Goal: Task Accomplishment & Management: Manage account settings

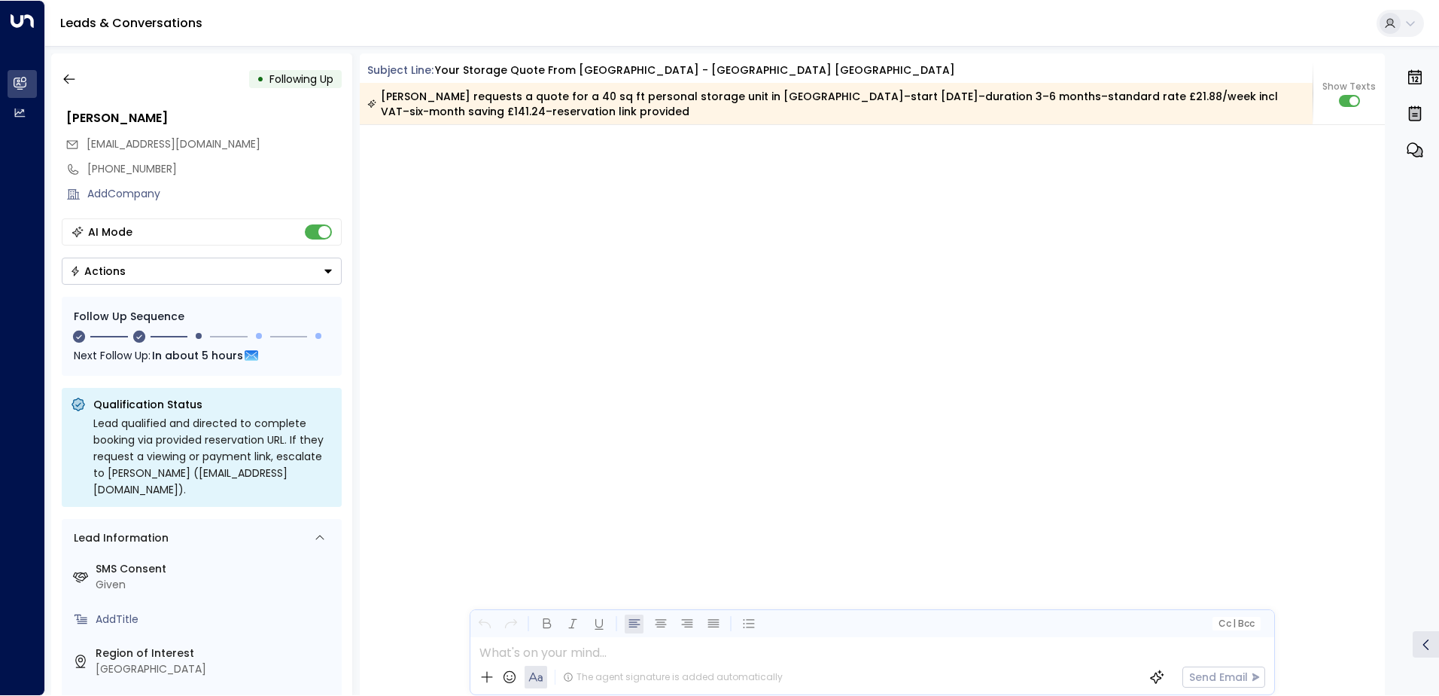
scroll to position [1365, 0]
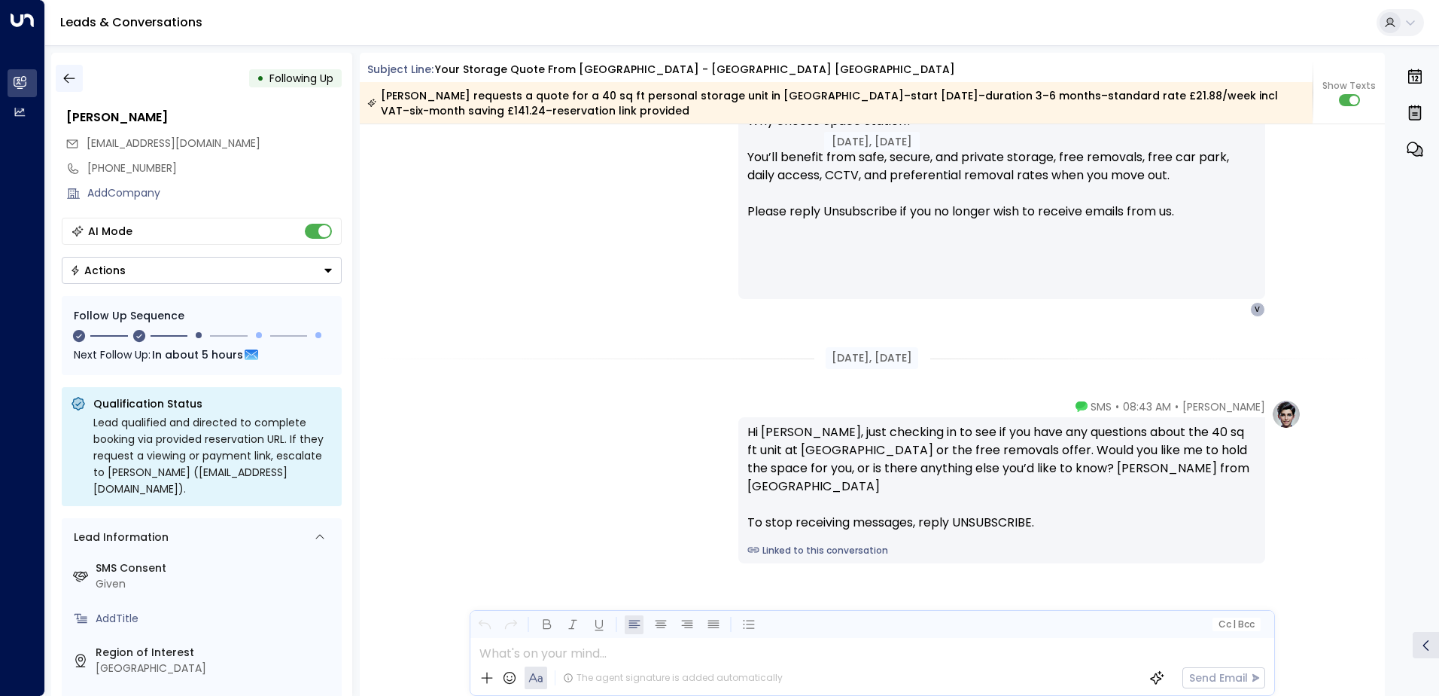
click at [68, 81] on icon "button" at bounding box center [69, 78] width 15 height 15
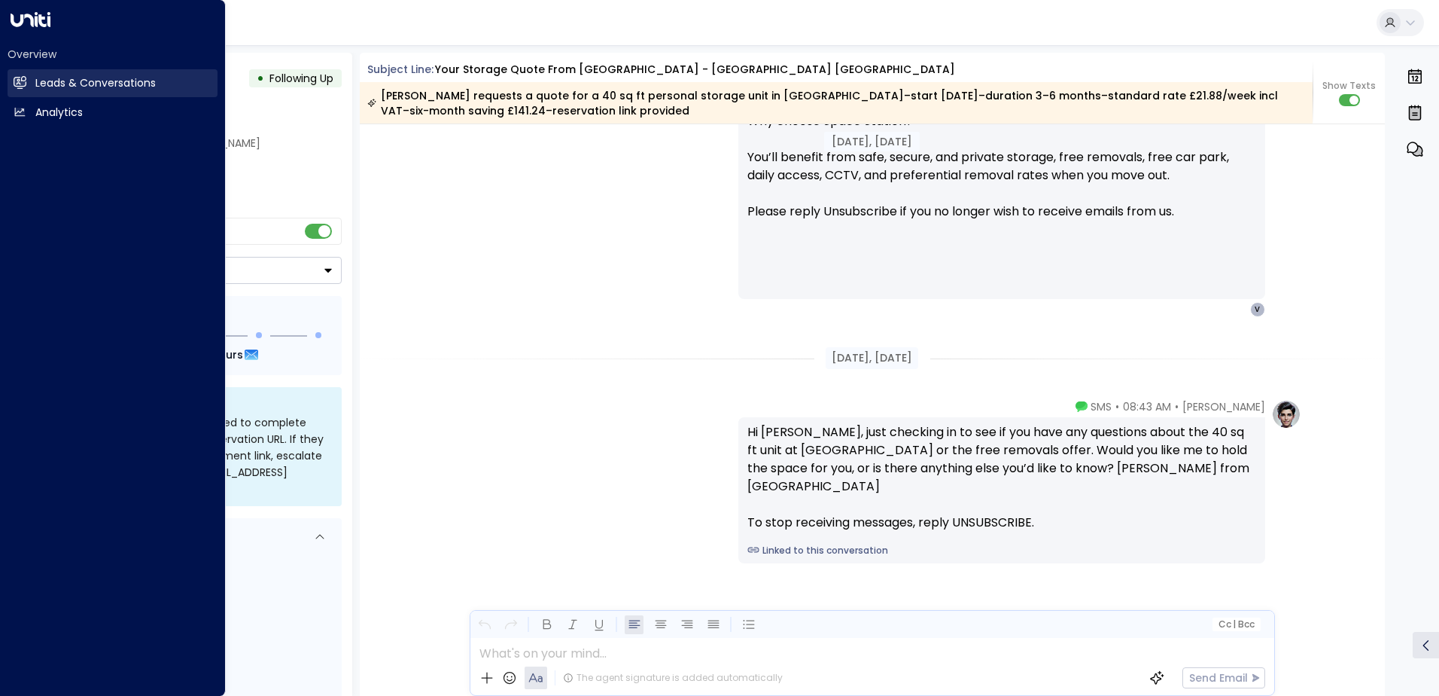
click at [15, 85] on icon at bounding box center [20, 82] width 12 height 9
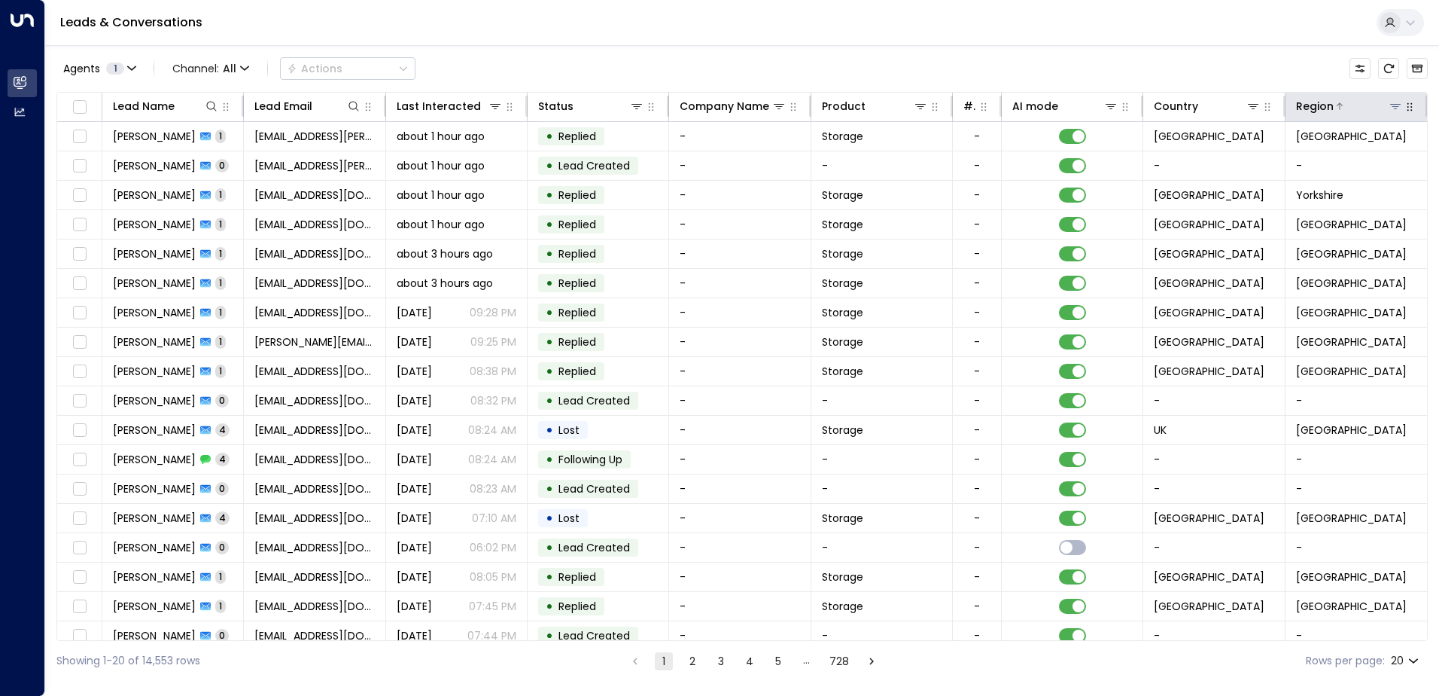
click at [1390, 109] on icon at bounding box center [1395, 106] width 11 height 5
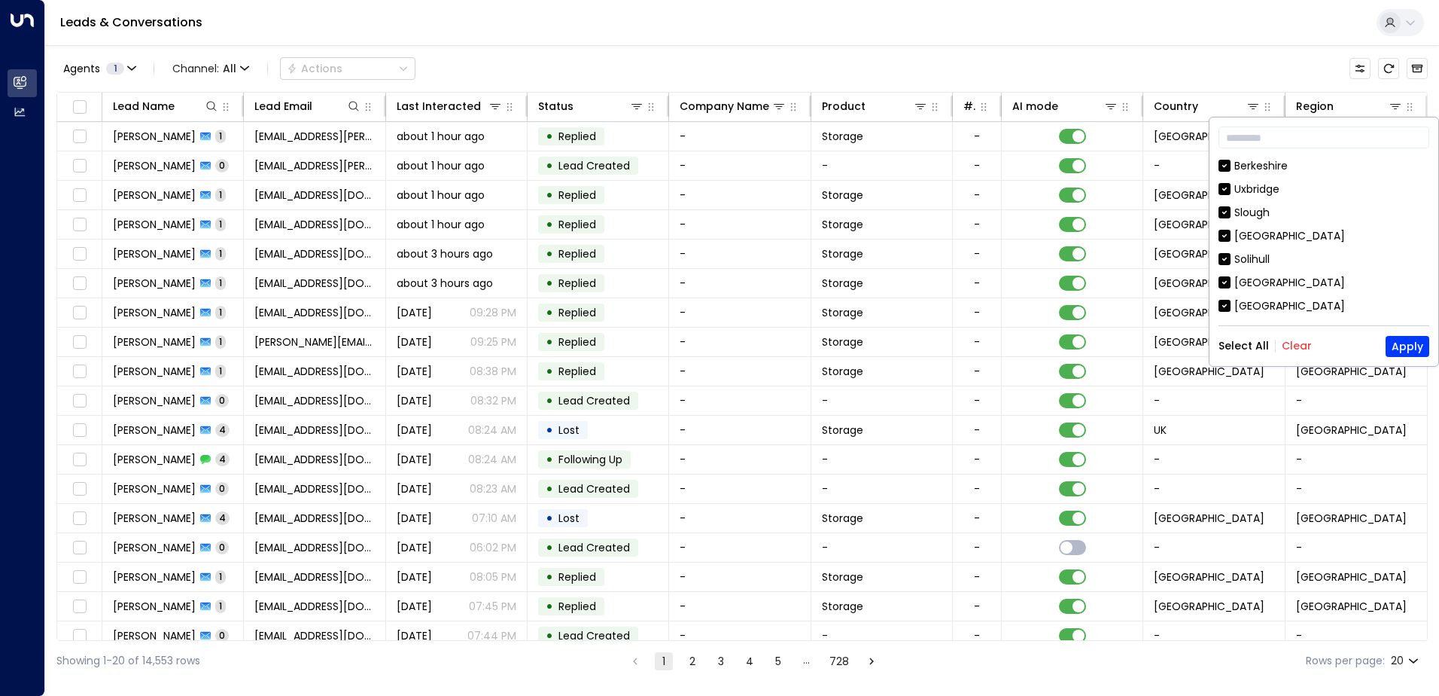
click at [1289, 349] on button "Clear" at bounding box center [1297, 346] width 30 height 12
click at [1263, 309] on div "[GEOGRAPHIC_DATA]" at bounding box center [1290, 306] width 111 height 16
click at [1405, 343] on button "Apply" at bounding box center [1408, 346] width 44 height 21
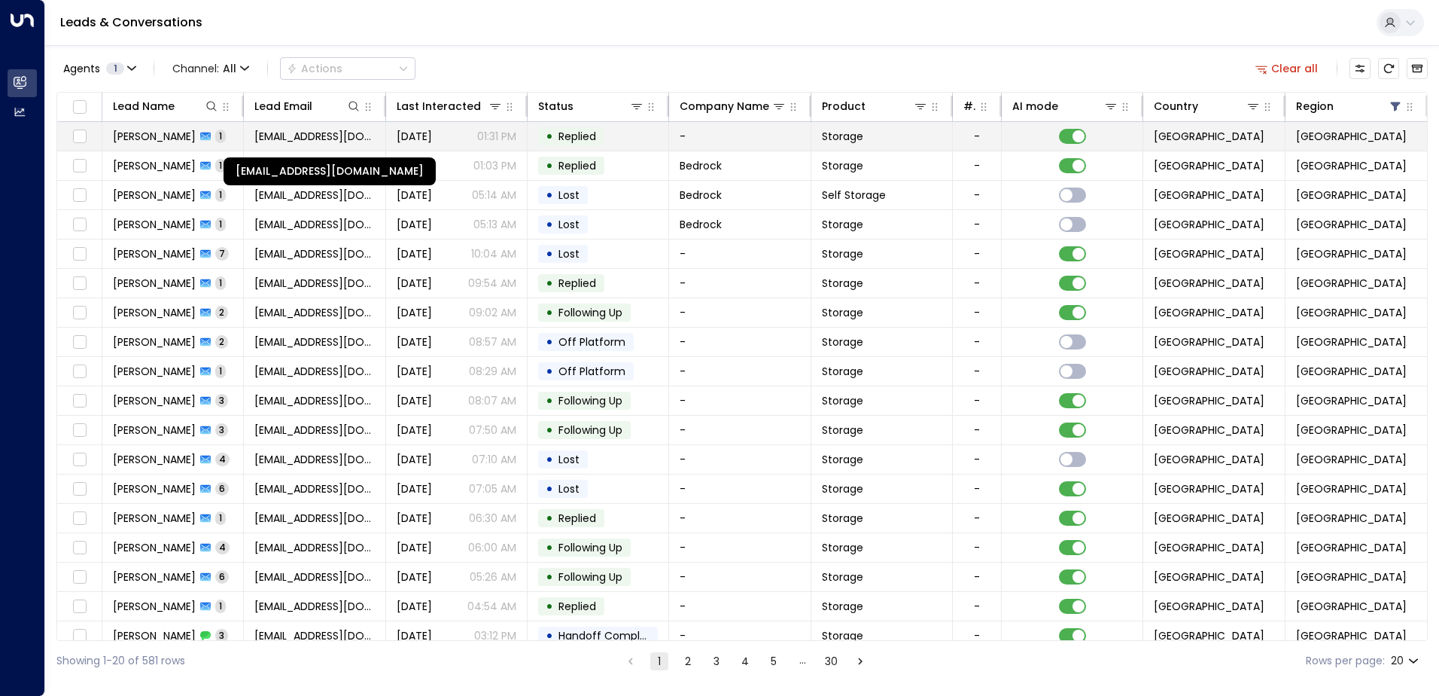
click at [316, 139] on span "[EMAIL_ADDRESS][DOMAIN_NAME]" at bounding box center [314, 136] width 120 height 15
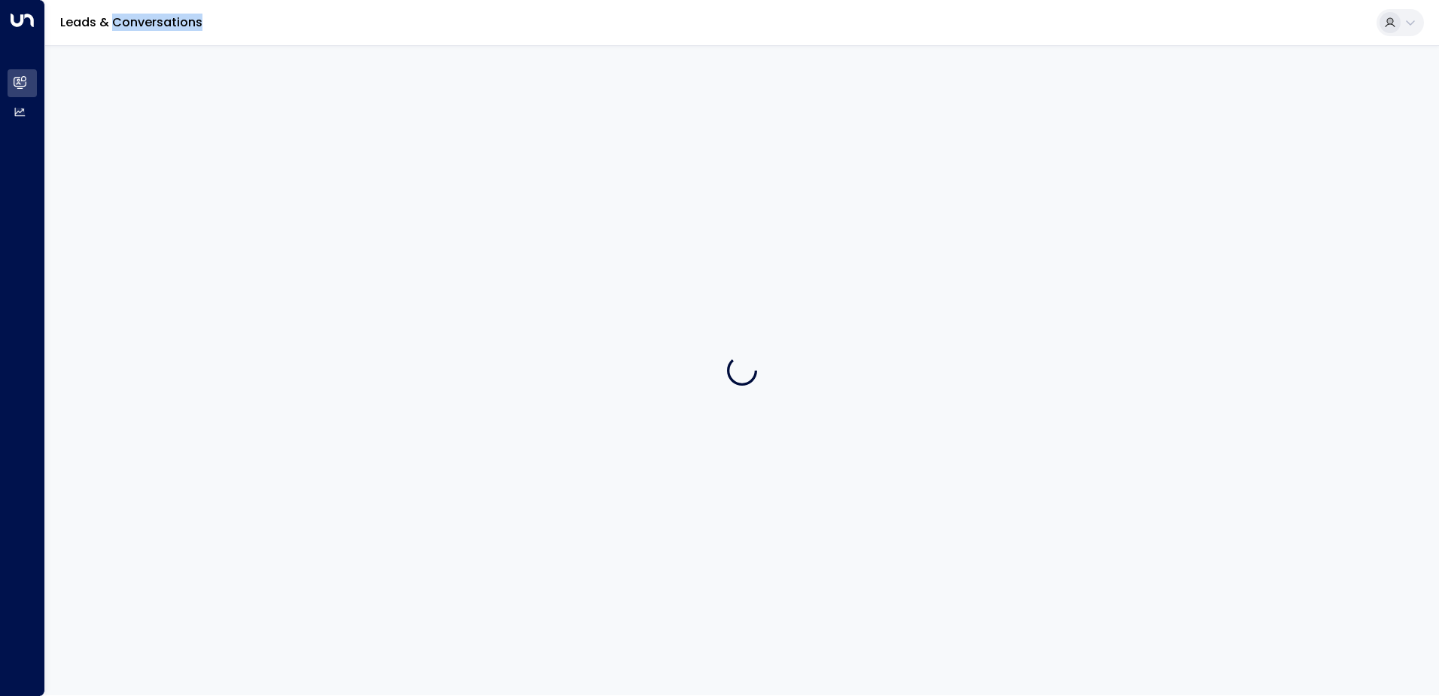
click at [316, 139] on div at bounding box center [742, 370] width 1394 height 650
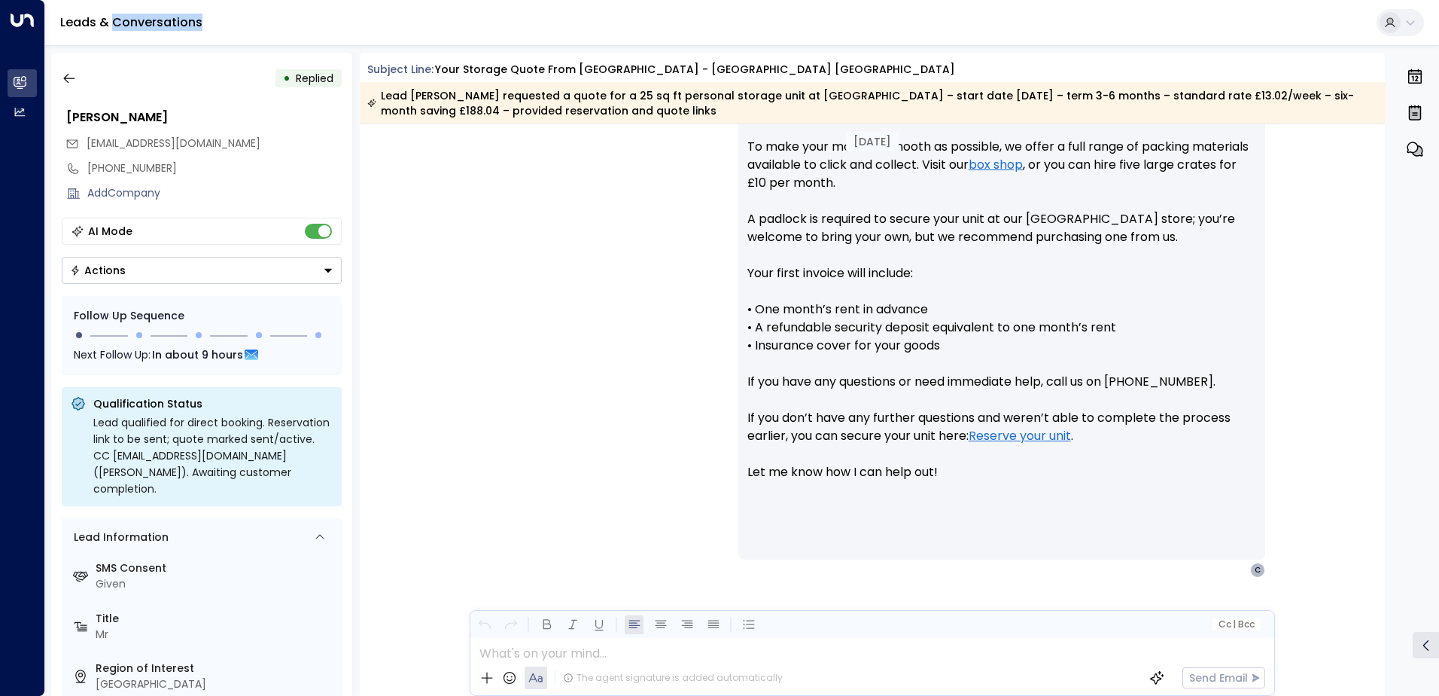
scroll to position [808, 0]
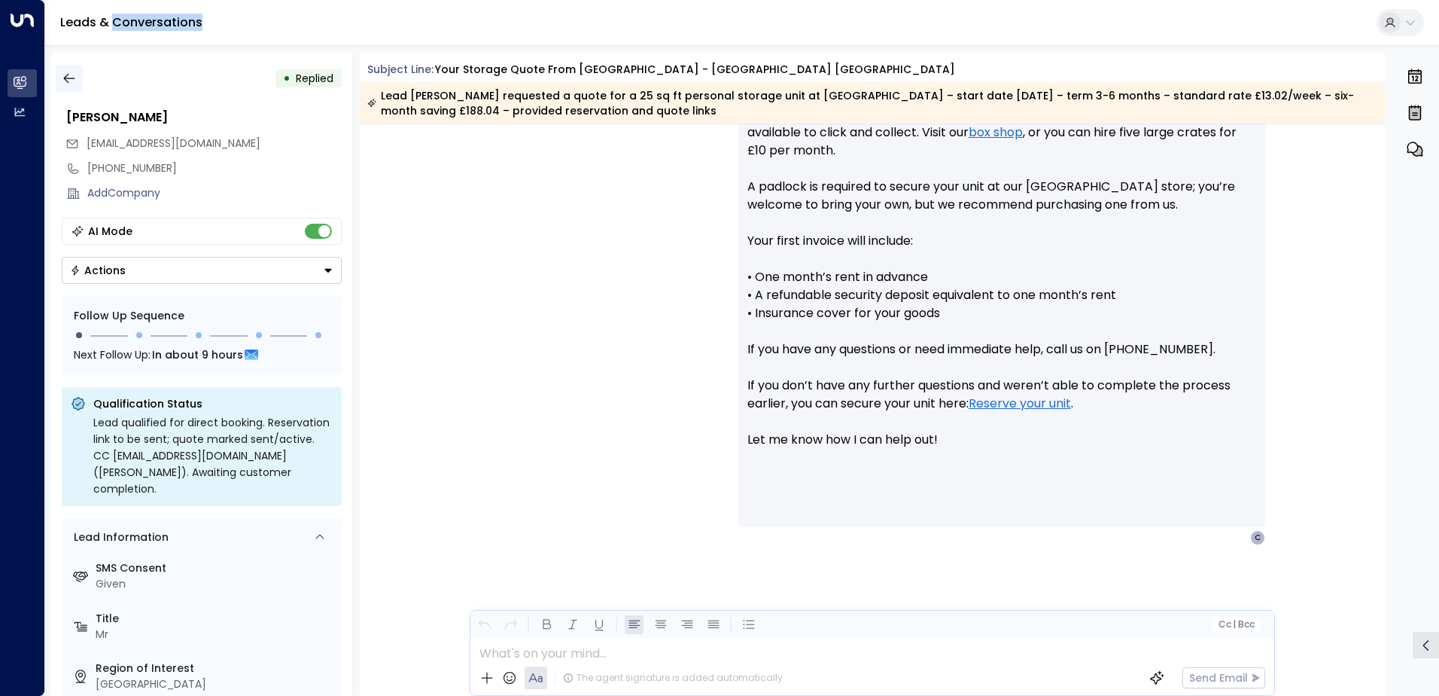
click at [68, 76] on icon "button" at bounding box center [69, 78] width 15 height 15
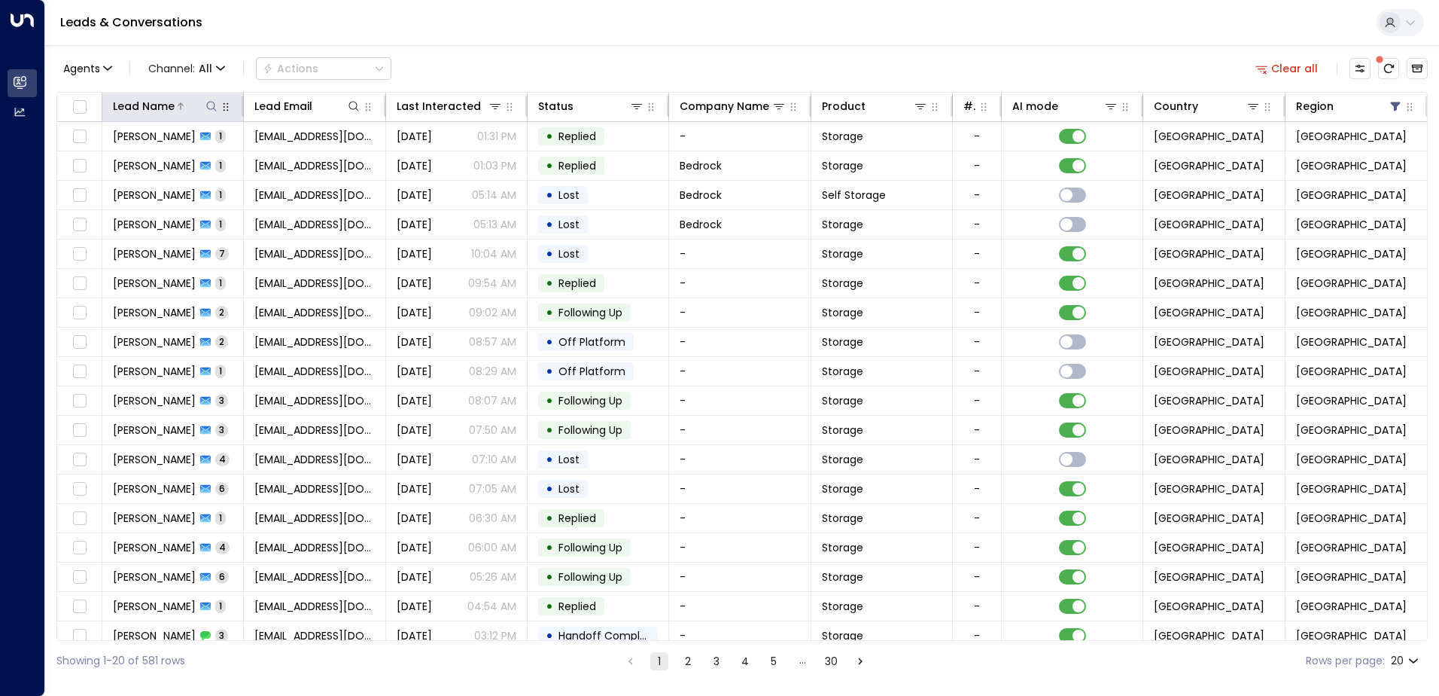
click at [210, 106] on icon at bounding box center [212, 106] width 12 height 12
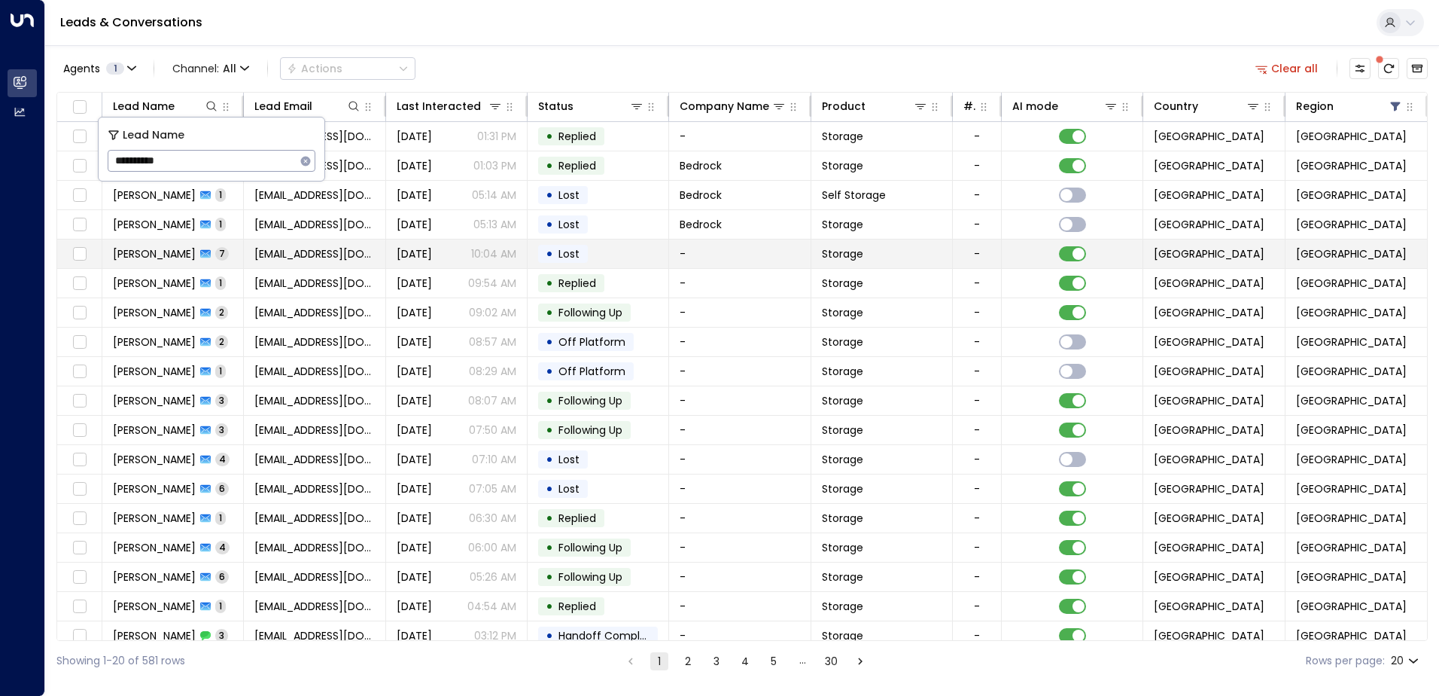
type input "**********"
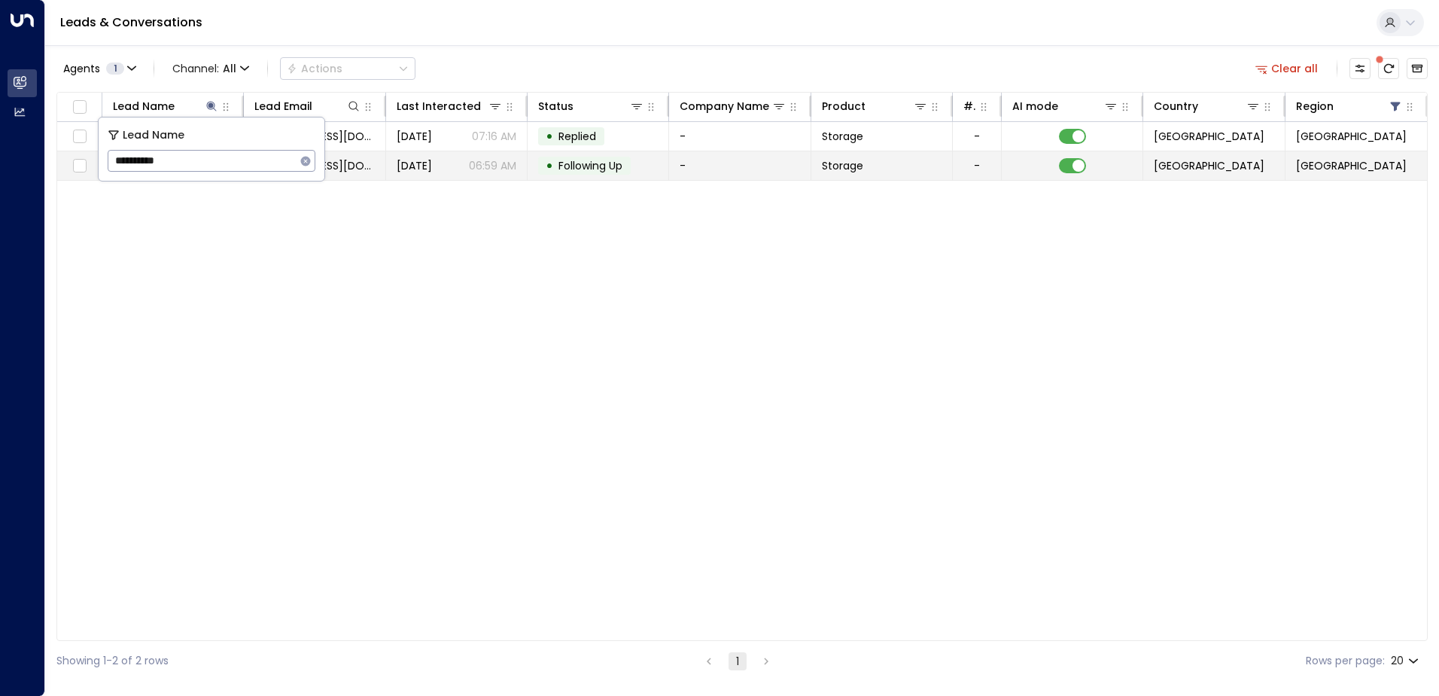
click at [665, 159] on td "• Following Up" at bounding box center [599, 165] width 142 height 29
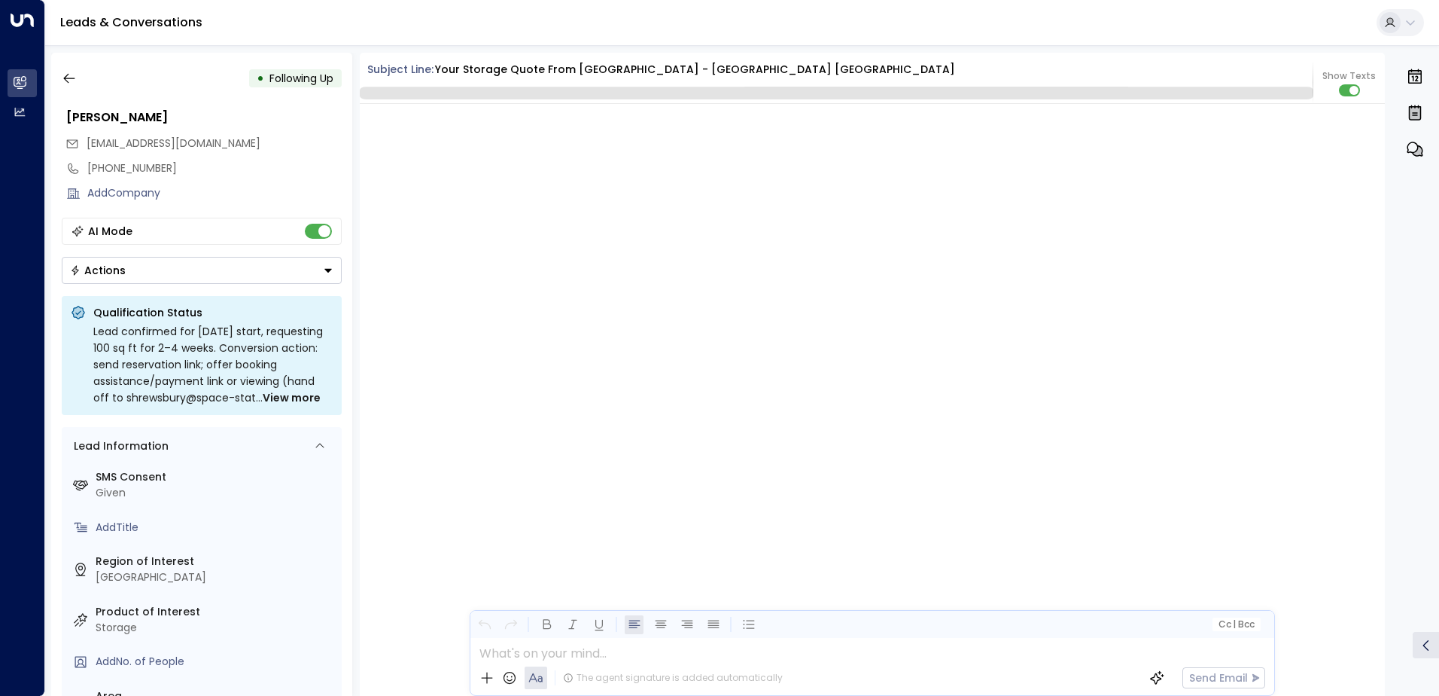
scroll to position [1491, 0]
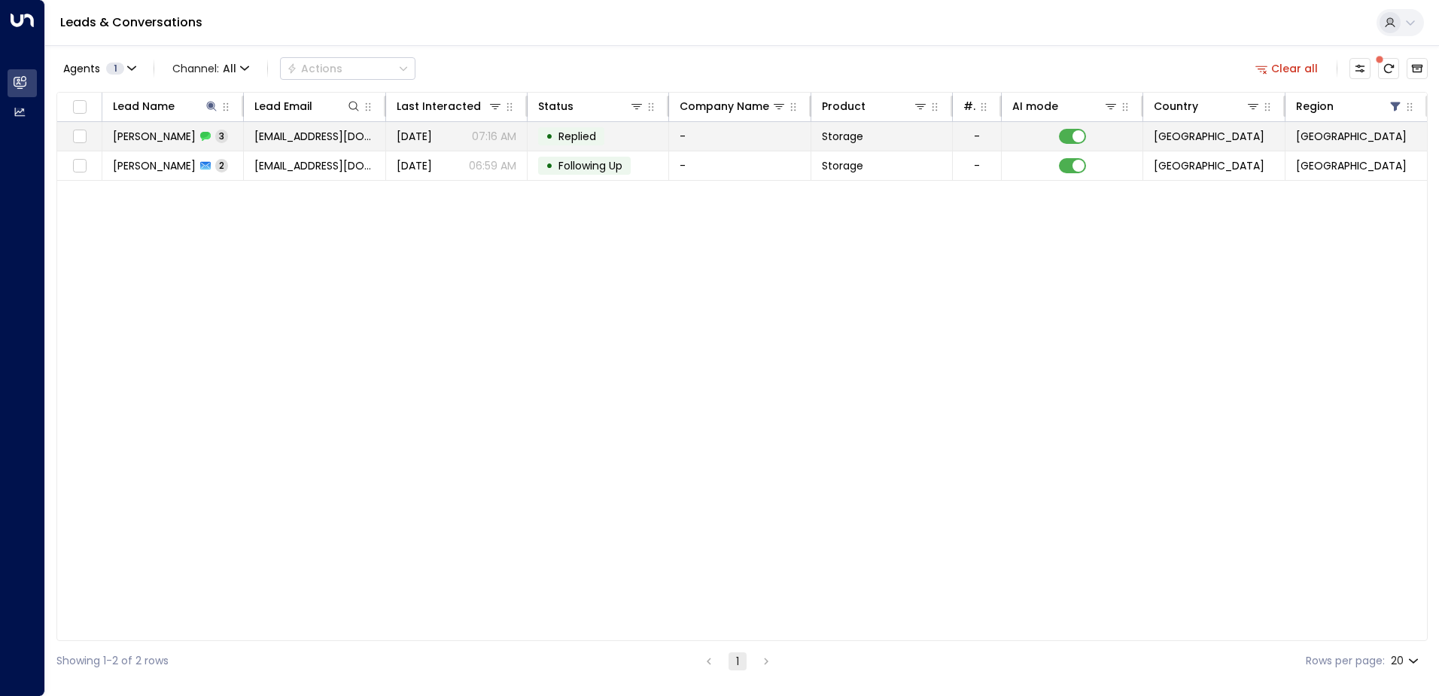
click at [450, 144] on td "[DATE] 07:16 AM" at bounding box center [457, 136] width 142 height 29
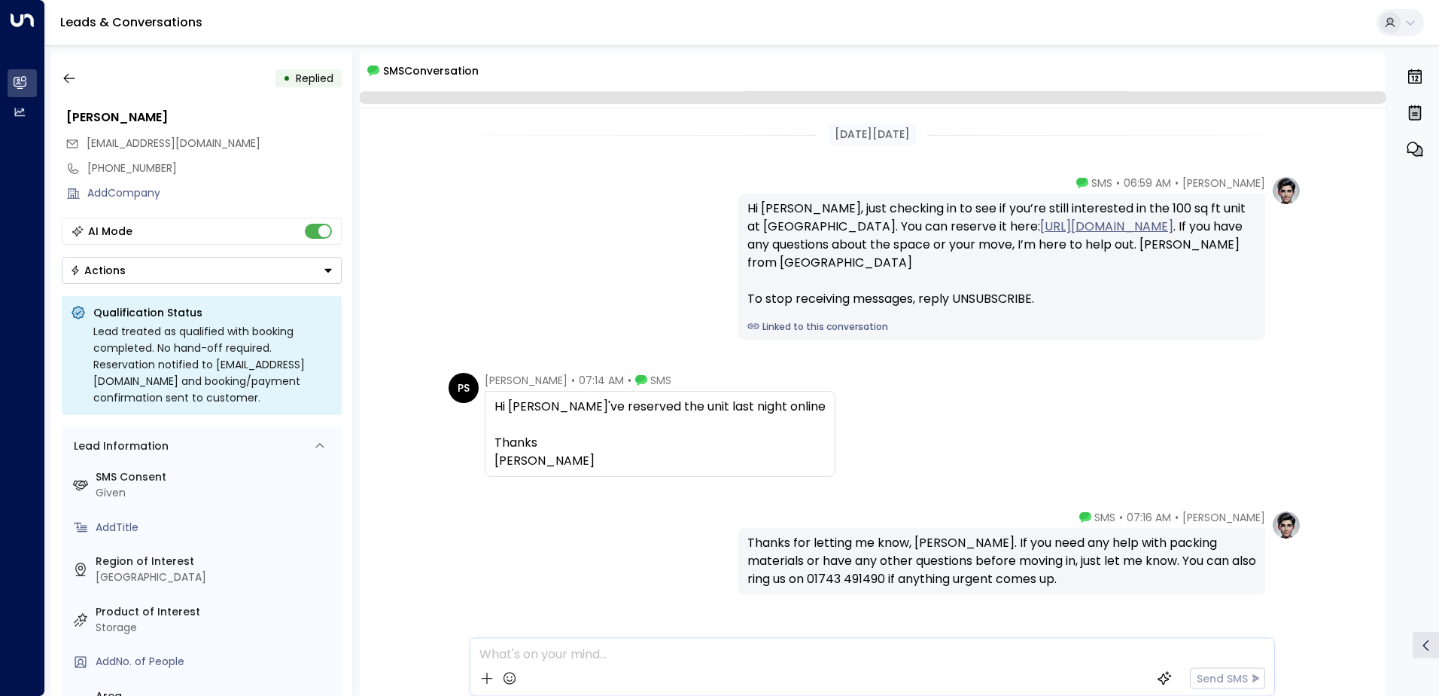
scroll to position [49, 0]
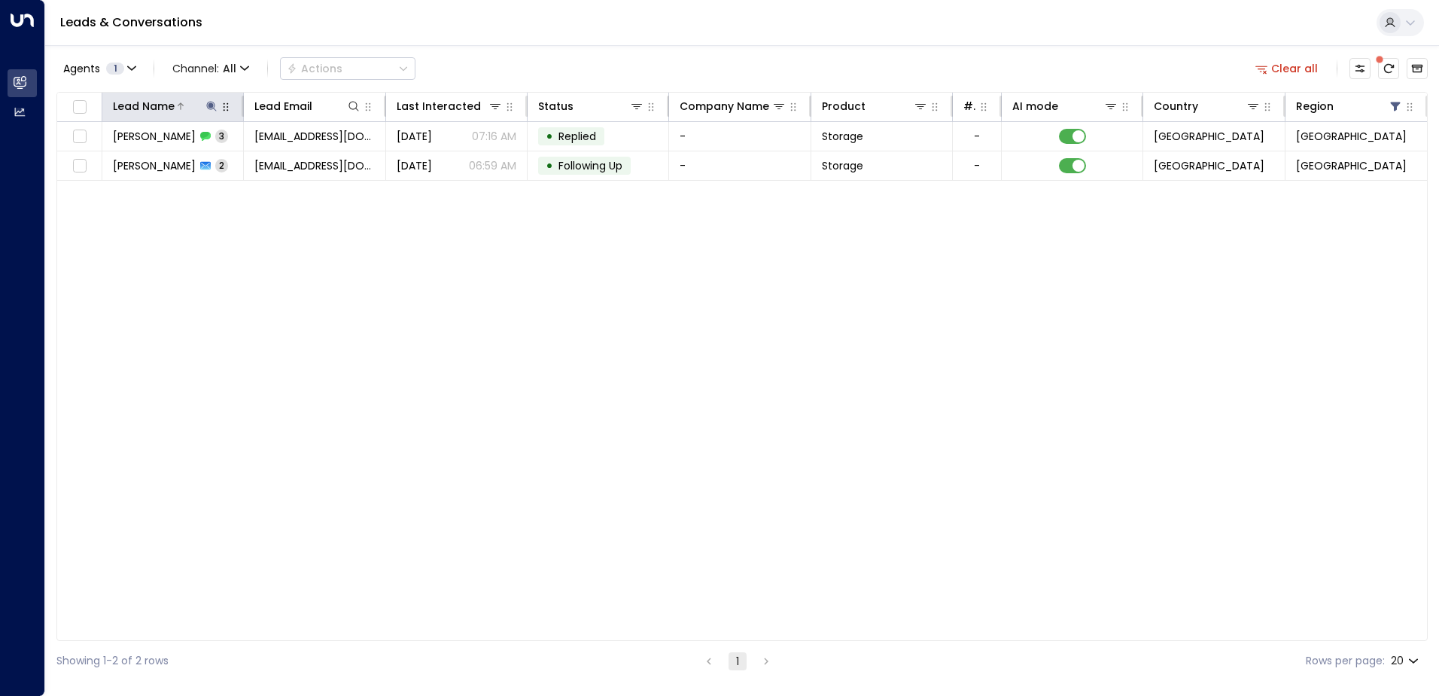
click at [215, 103] on icon at bounding box center [212, 106] width 12 height 12
click at [307, 161] on icon "button" at bounding box center [306, 161] width 10 height 10
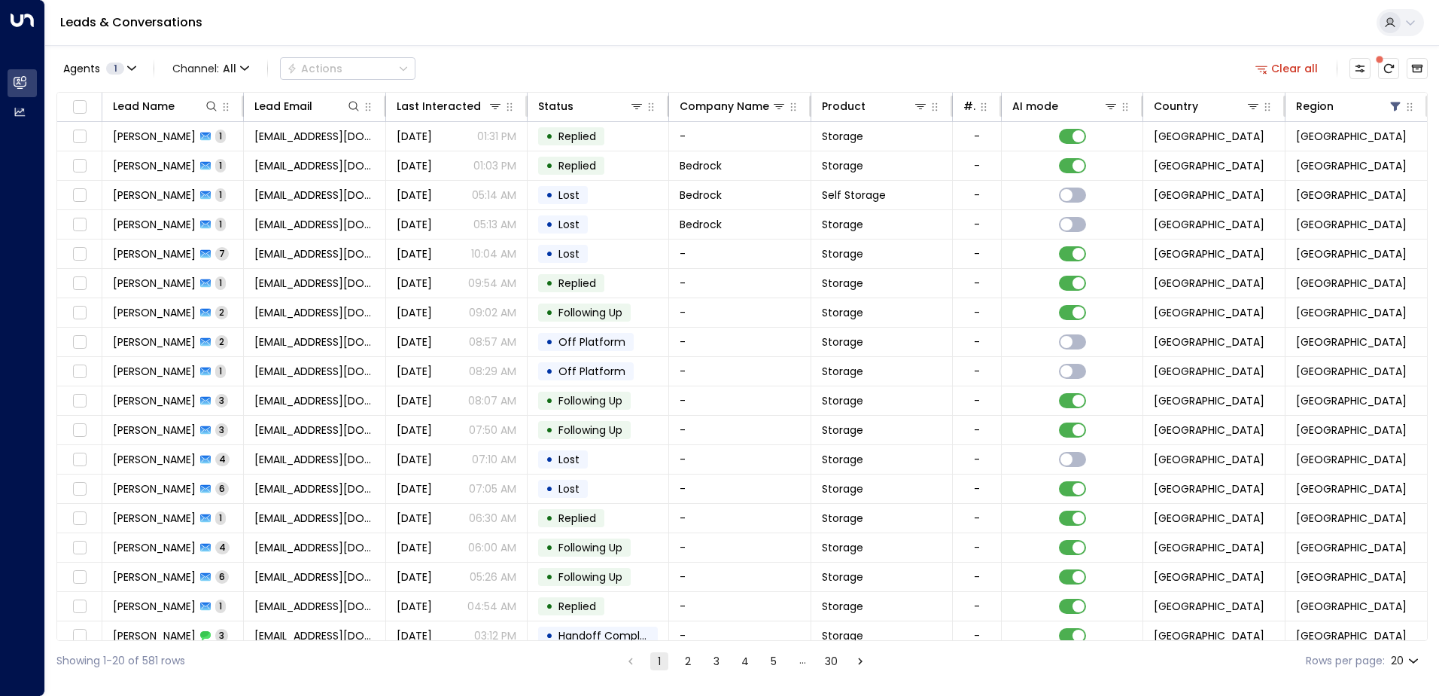
click at [695, 65] on div "Agents 1 Channel: All Actions Clear all" at bounding box center [742, 69] width 1372 height 32
click at [459, 102] on div "Last Interacted" at bounding box center [436, 106] width 78 height 18
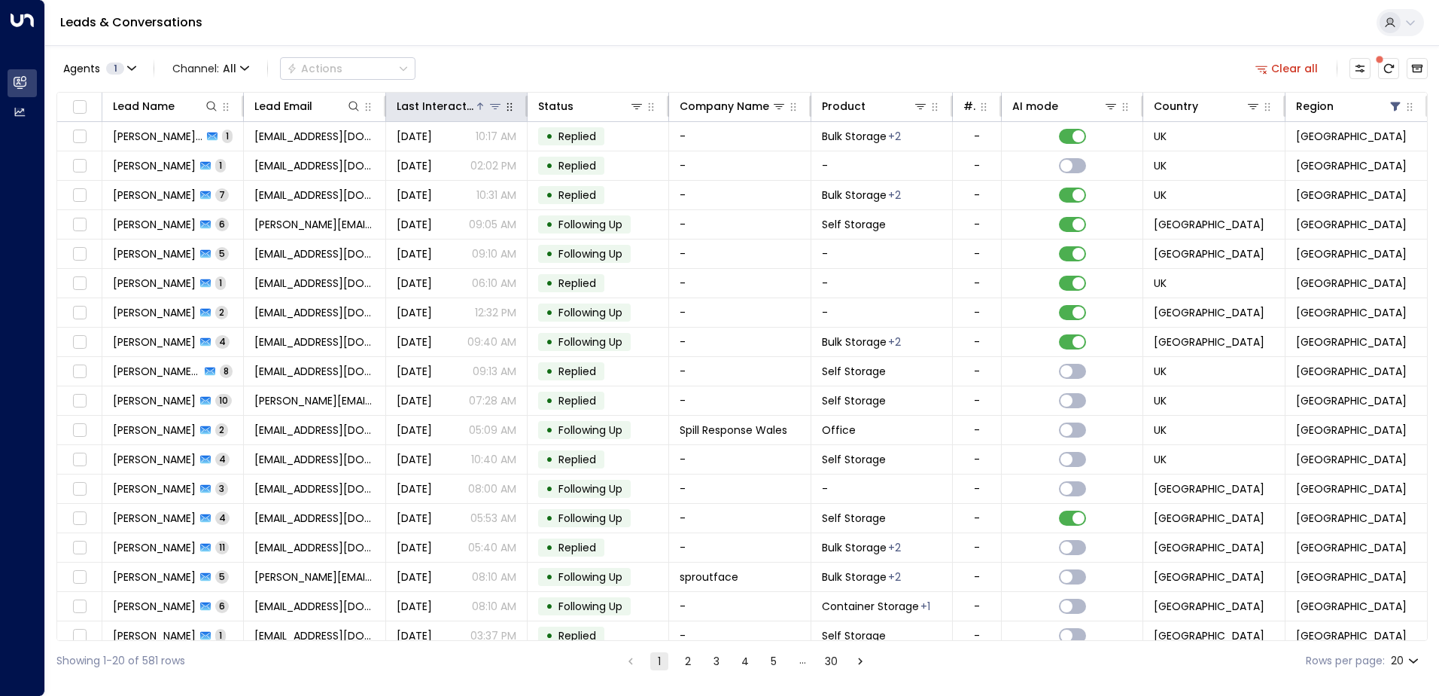
click at [459, 102] on div "Last Interacted" at bounding box center [436, 106] width 78 height 18
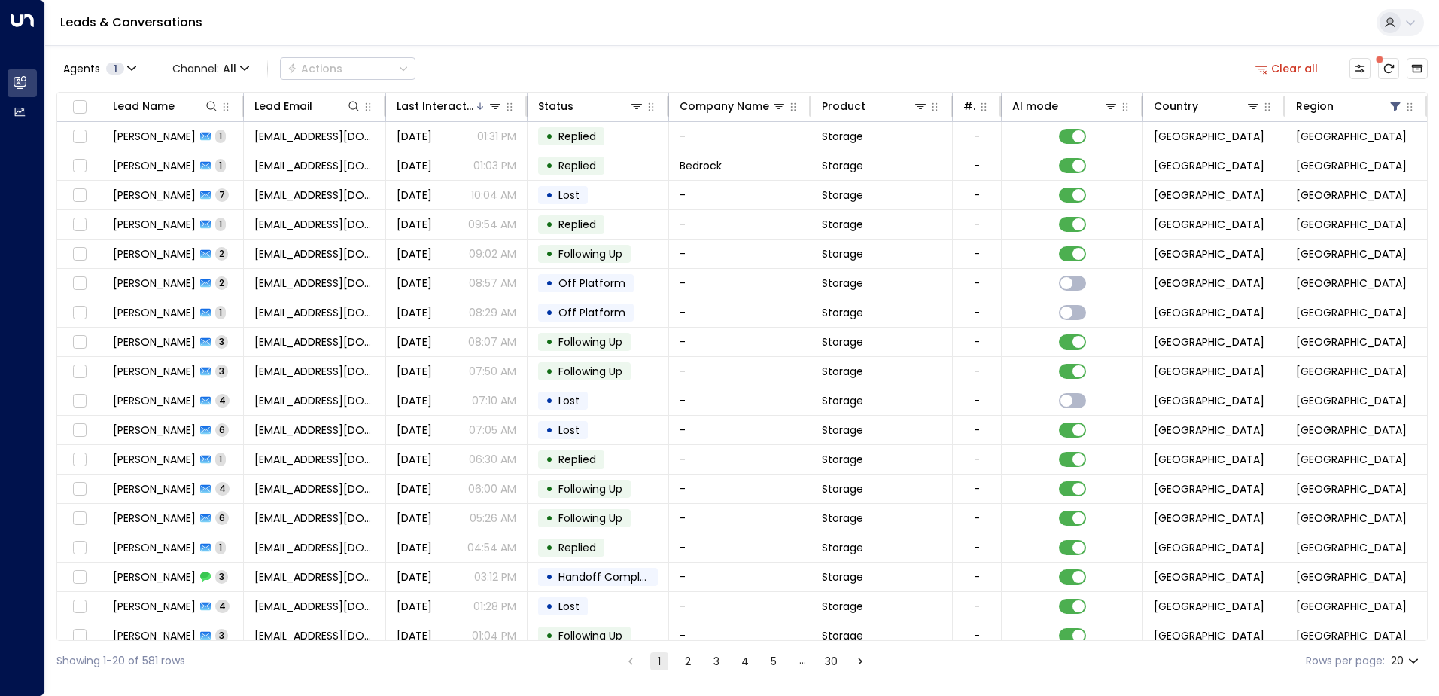
click at [1410, 663] on body "Overview Leads & Conversations Leads & Conversations Analytics Analytics Leads …" at bounding box center [719, 340] width 1439 height 681
click at [1392, 664] on li "100" at bounding box center [1405, 664] width 43 height 27
type input "***"
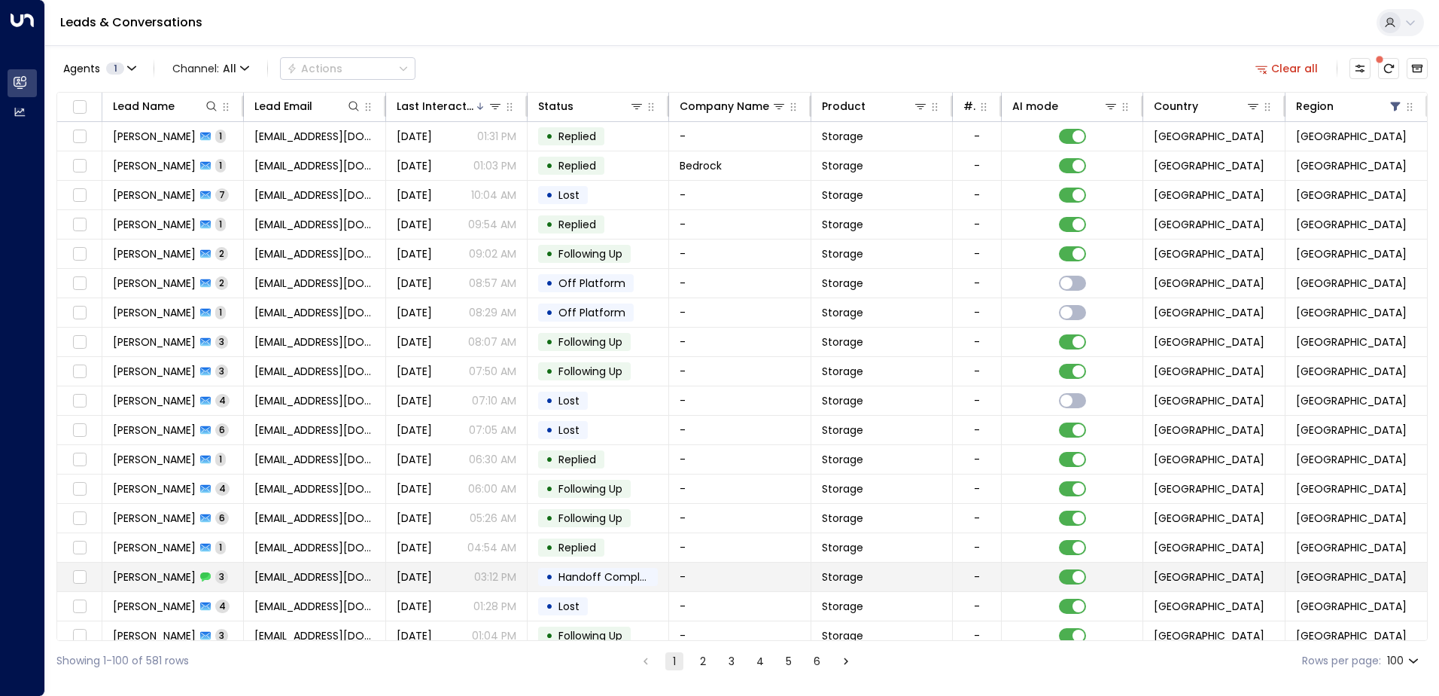
click at [585, 571] on span "Handoff Completed" at bounding box center [612, 576] width 106 height 15
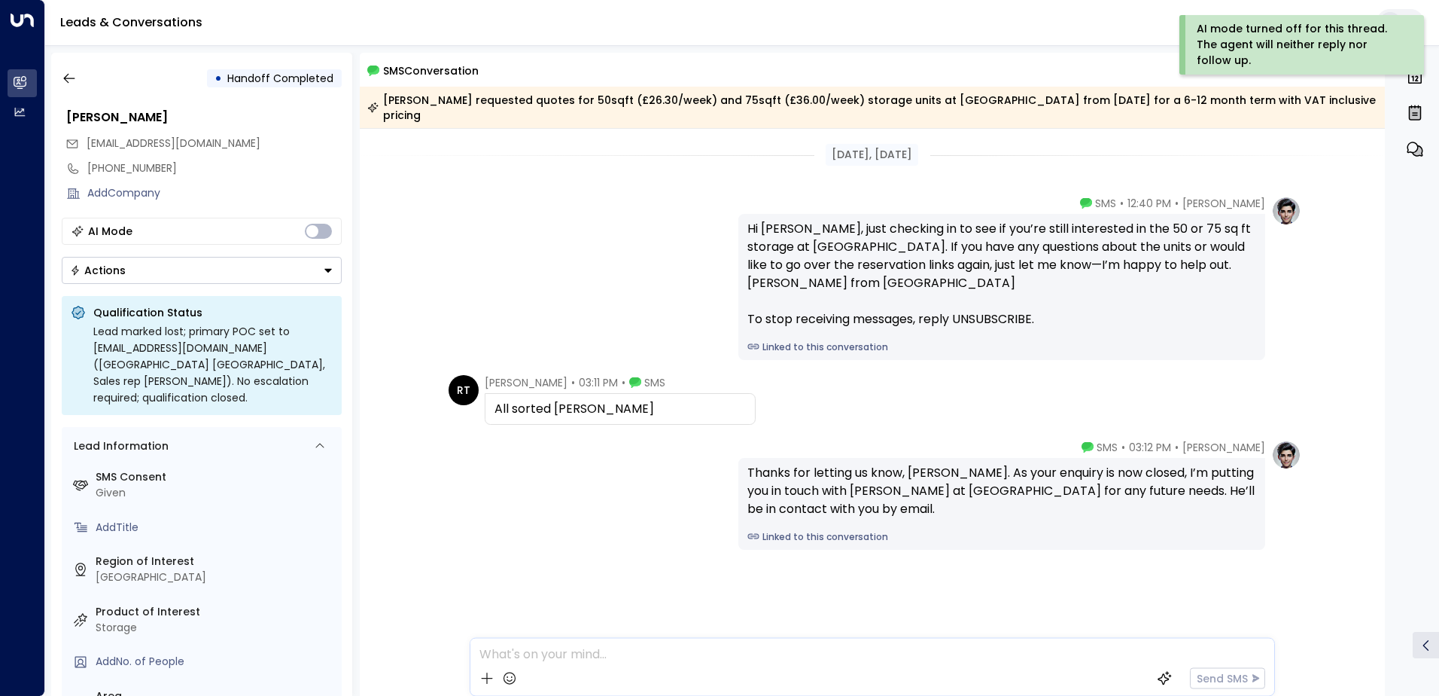
click at [323, 260] on button "Actions" at bounding box center [202, 270] width 280 height 27
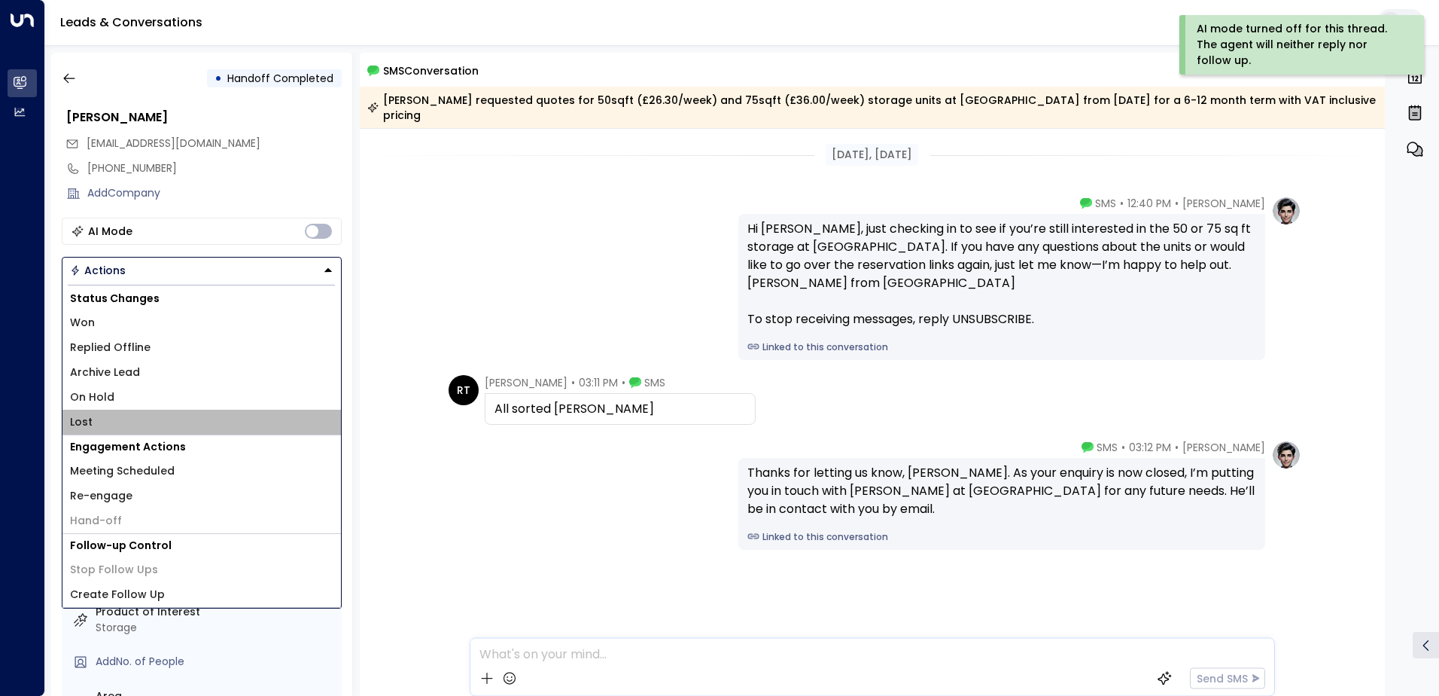
click at [126, 424] on li "Lost" at bounding box center [201, 422] width 279 height 25
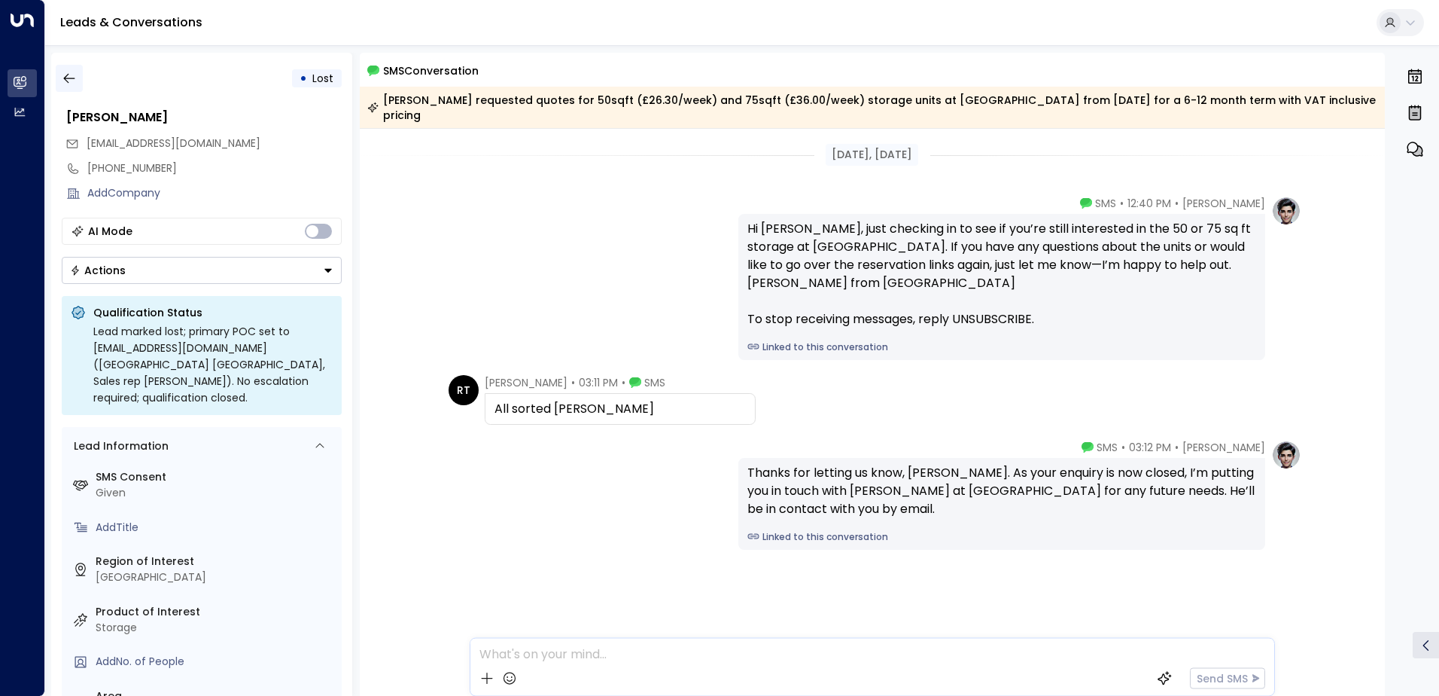
click at [71, 83] on icon "button" at bounding box center [69, 78] width 15 height 15
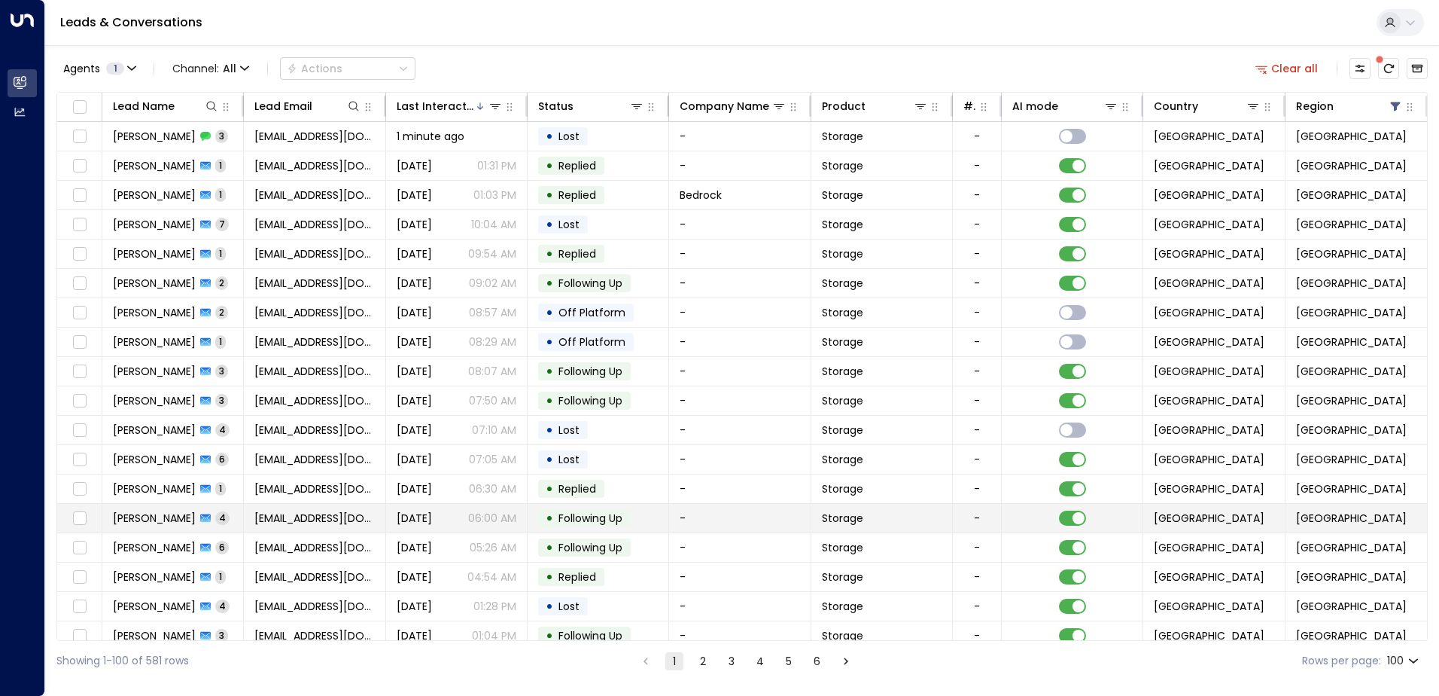
click at [325, 516] on span "[EMAIL_ADDRESS][DOMAIN_NAME]" at bounding box center [314, 517] width 120 height 15
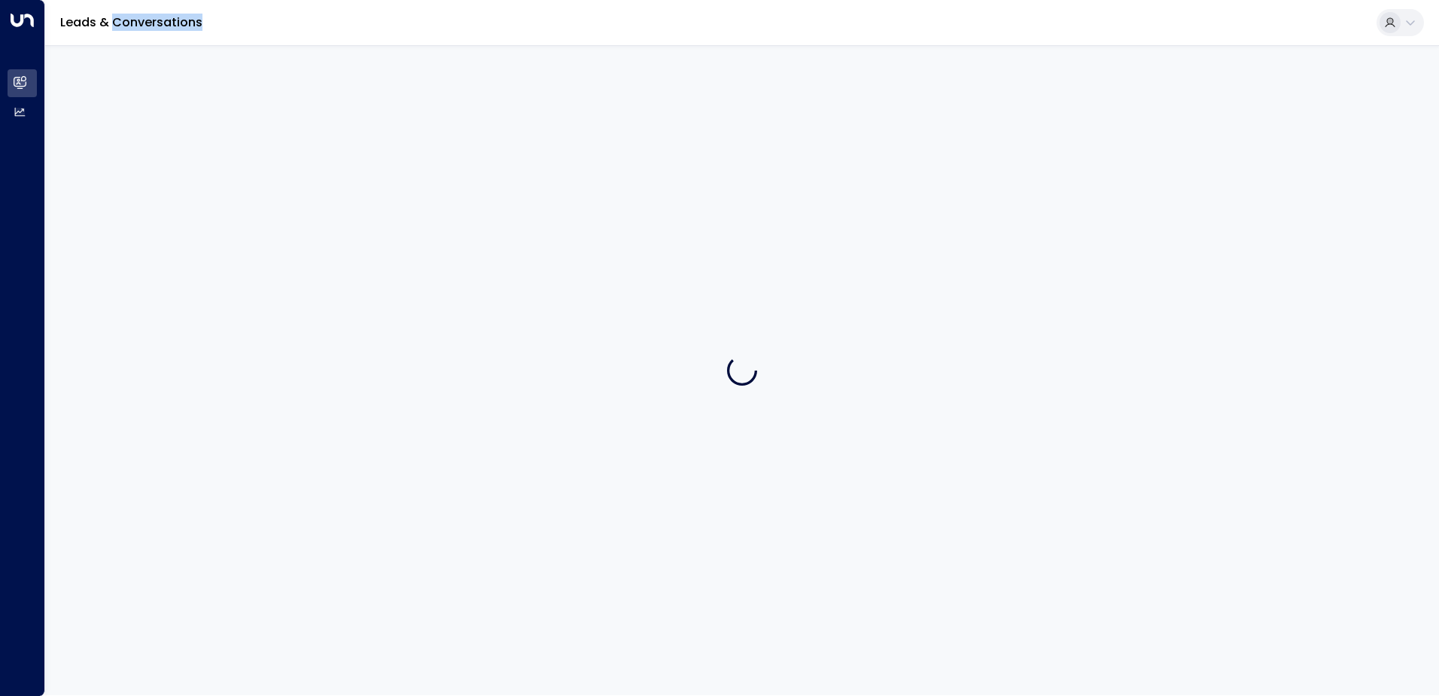
click at [324, 516] on div at bounding box center [742, 370] width 1394 height 650
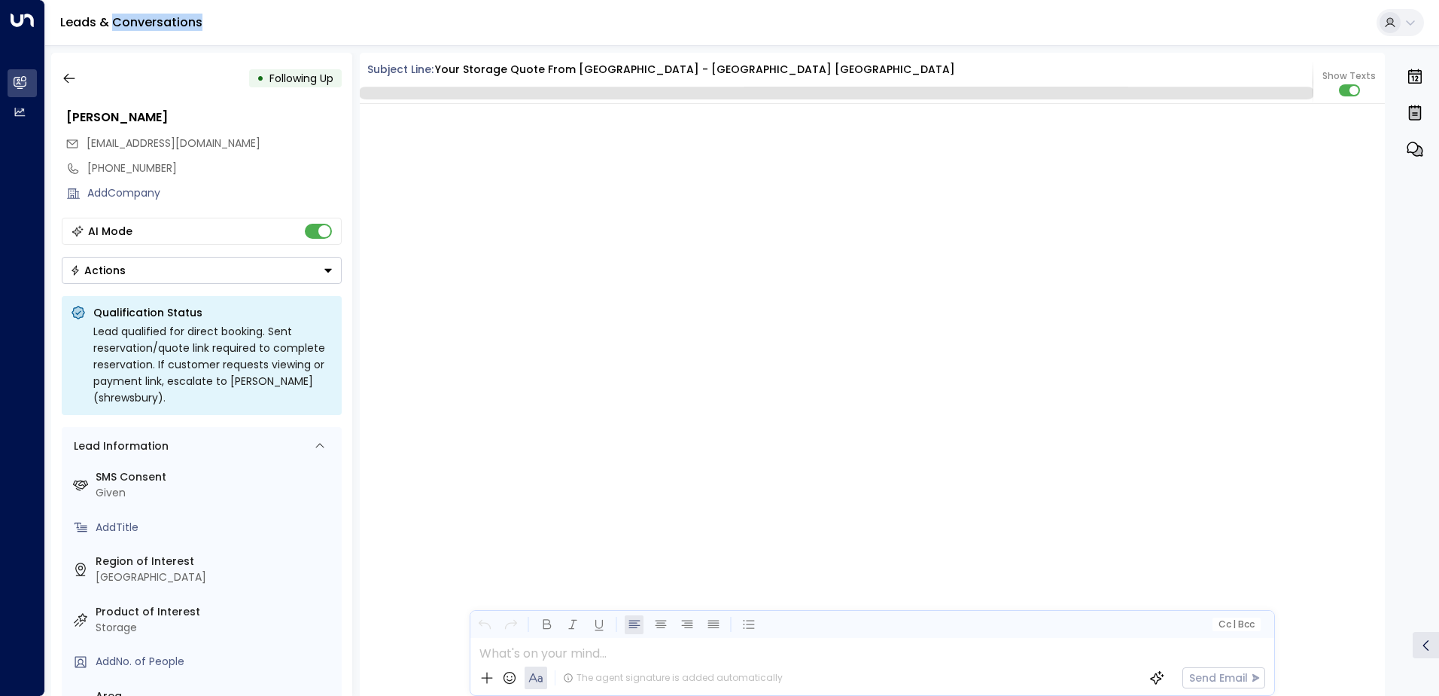
scroll to position [2968, 0]
